Goal: Use online tool/utility: Use online tool/utility

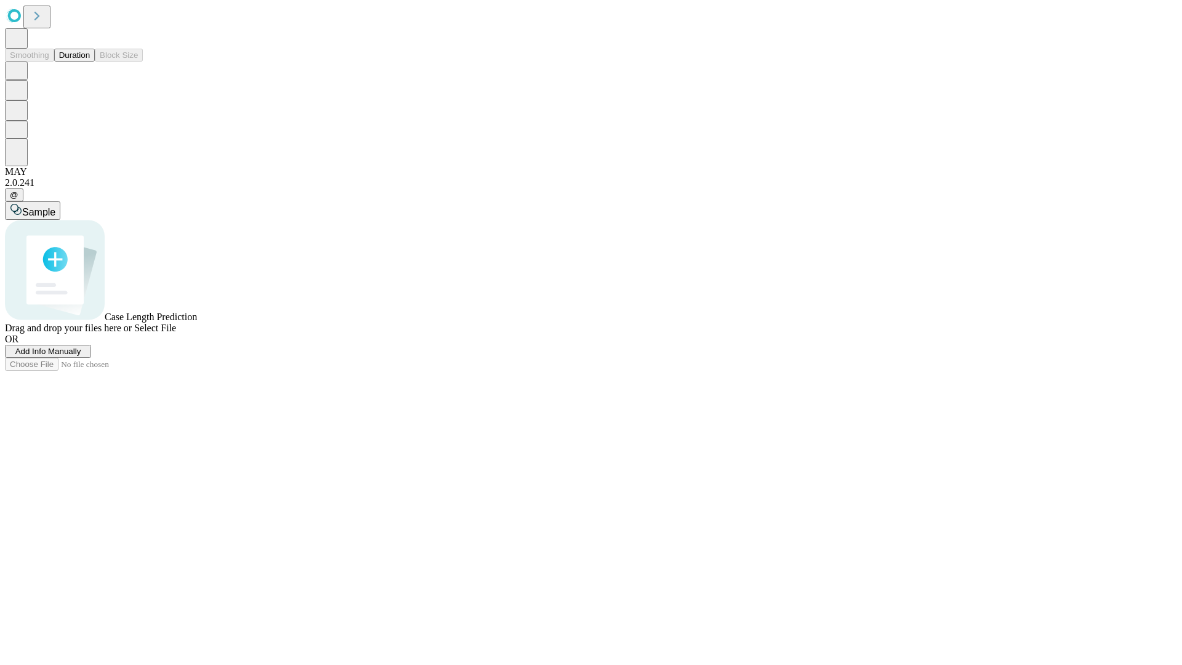
click at [176, 333] on span "Select File" at bounding box center [155, 328] width 42 height 10
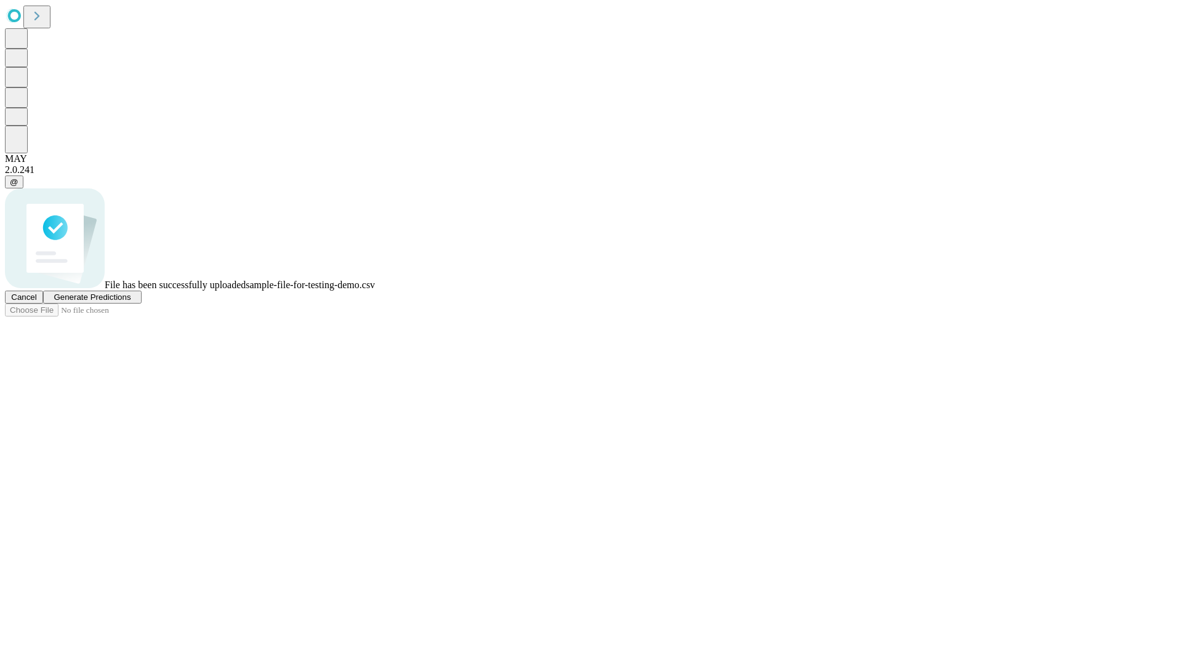
click at [131, 302] on span "Generate Predictions" at bounding box center [92, 297] width 77 height 9
